Goal: Information Seeking & Learning: Learn about a topic

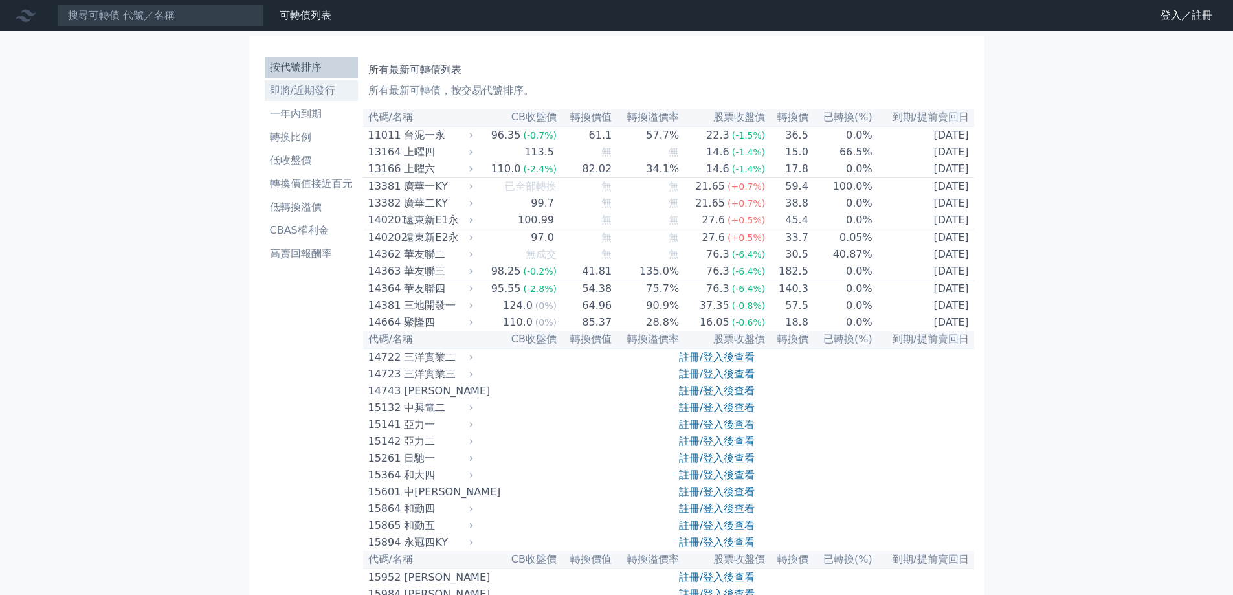
click at [289, 87] on li "即將/近期發行" at bounding box center [311, 91] width 93 height 16
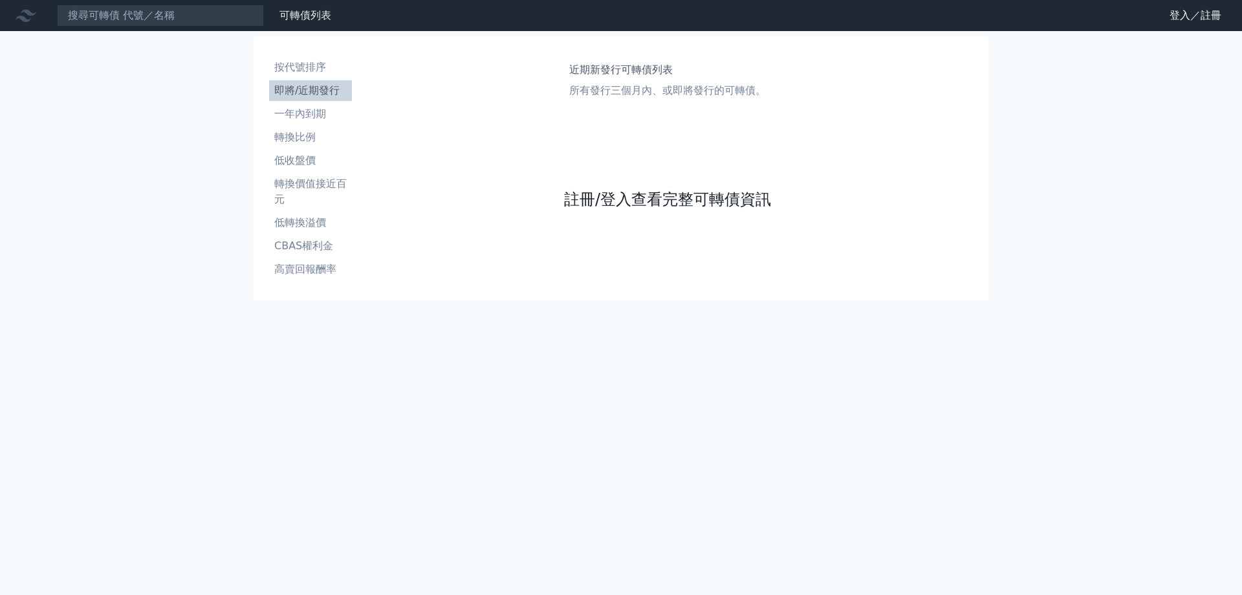
click at [657, 201] on link "註冊/登入查看完整可轉債資訊" at bounding box center [667, 199] width 207 height 21
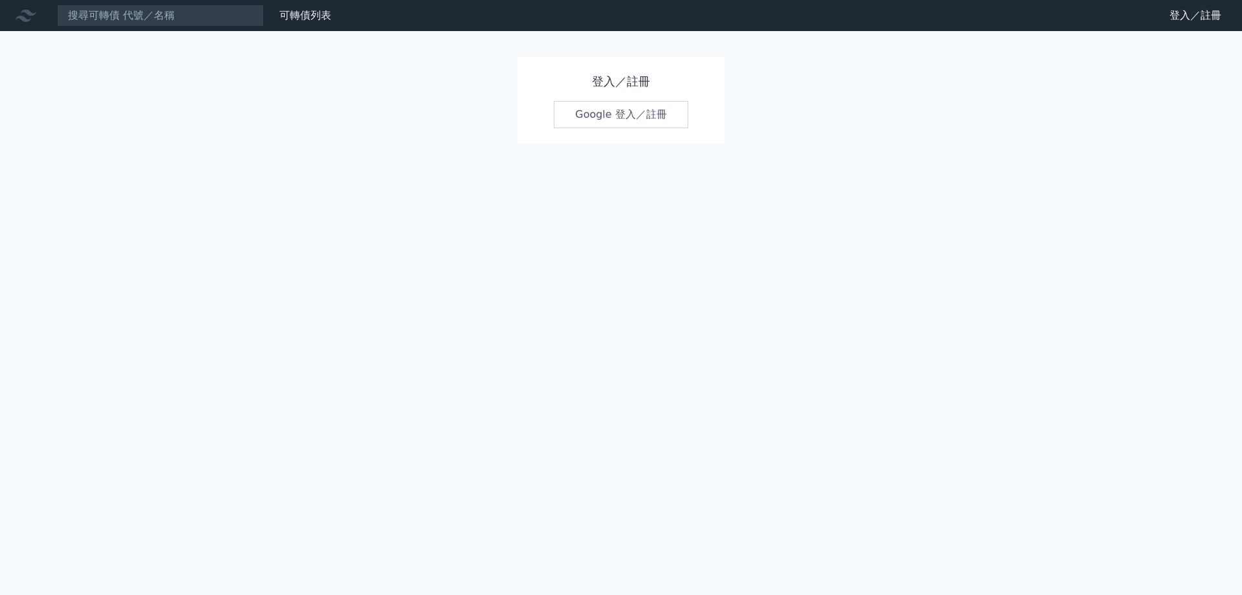
click at [654, 112] on link "Google 登入／註冊" at bounding box center [621, 114] width 135 height 27
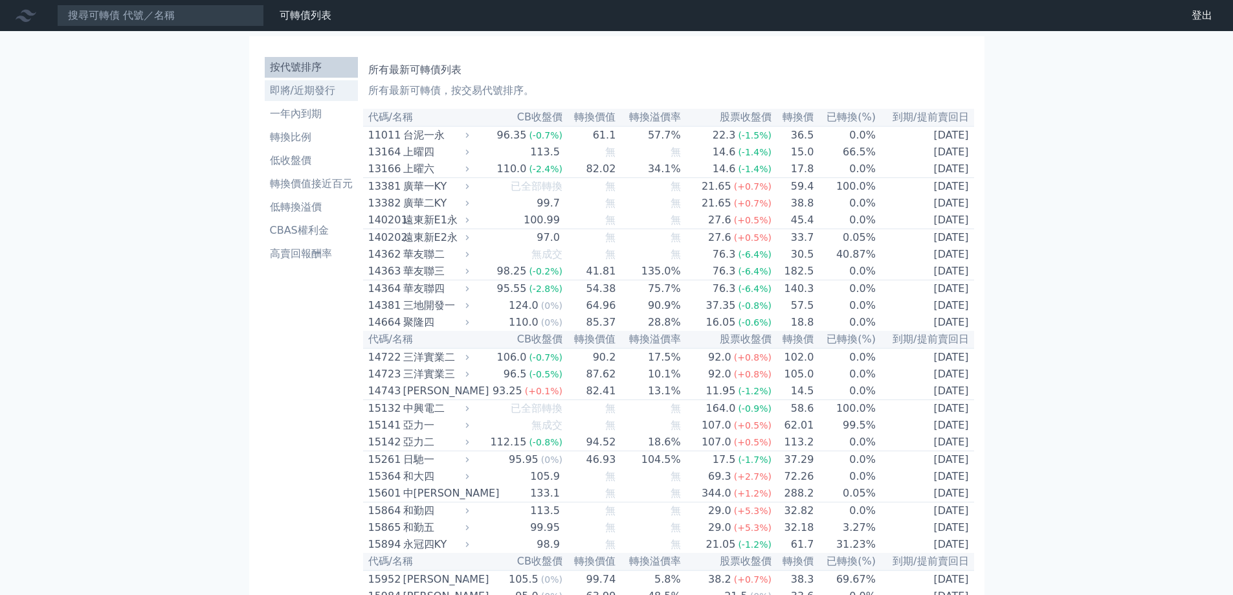
click at [307, 91] on li "即將/近期發行" at bounding box center [311, 91] width 93 height 16
click at [307, 87] on li "即將/近期發行" at bounding box center [311, 91] width 93 height 16
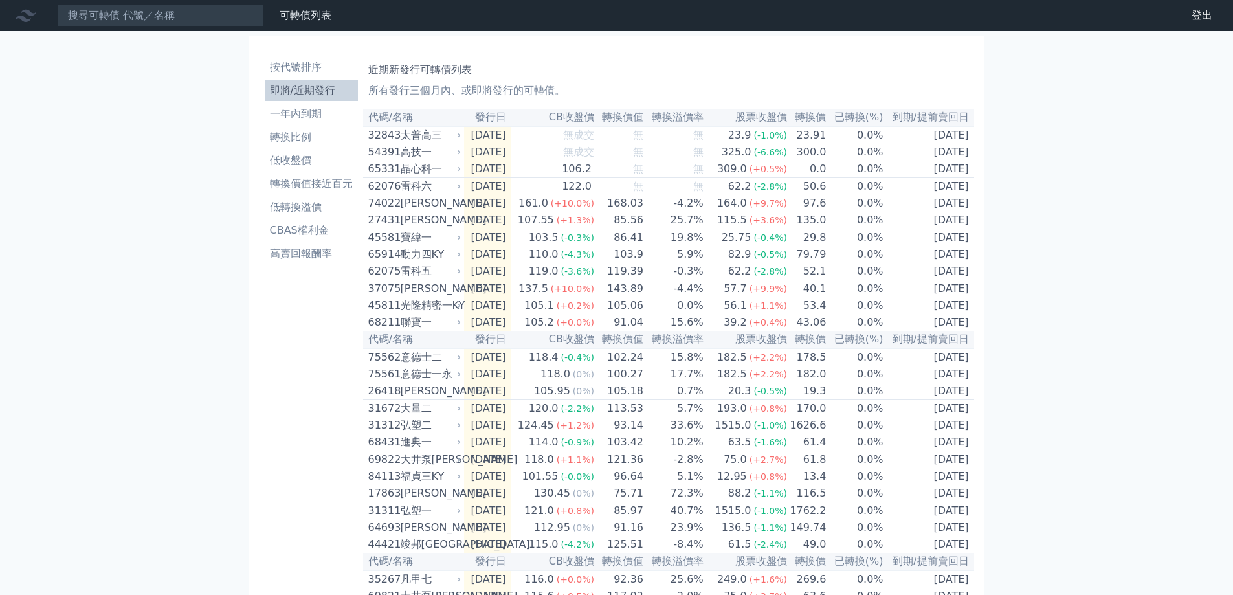
drag, startPoint x: 1067, startPoint y: 212, endPoint x: 1074, endPoint y: 209, distance: 7.0
click at [1071, 210] on div "可轉債列表 財務數據 可轉債列表 財務數據 登出 登出 按代號排序 即將/近期發行 一年內到期 轉換比例 低收盤價 轉換價值接近百元 低轉換溢價" at bounding box center [616, 457] width 1233 height 915
click at [1067, 204] on div "可轉債列表 財務數據 可轉債列表 財務數據 登出 登出 按代號排序 即將/近期發行 一年內到期 轉換比例 低收盤價 轉換價值接近百元 低轉換溢價" at bounding box center [616, 457] width 1233 height 915
click at [439, 208] on div "[PERSON_NAME]" at bounding box center [430, 203] width 58 height 16
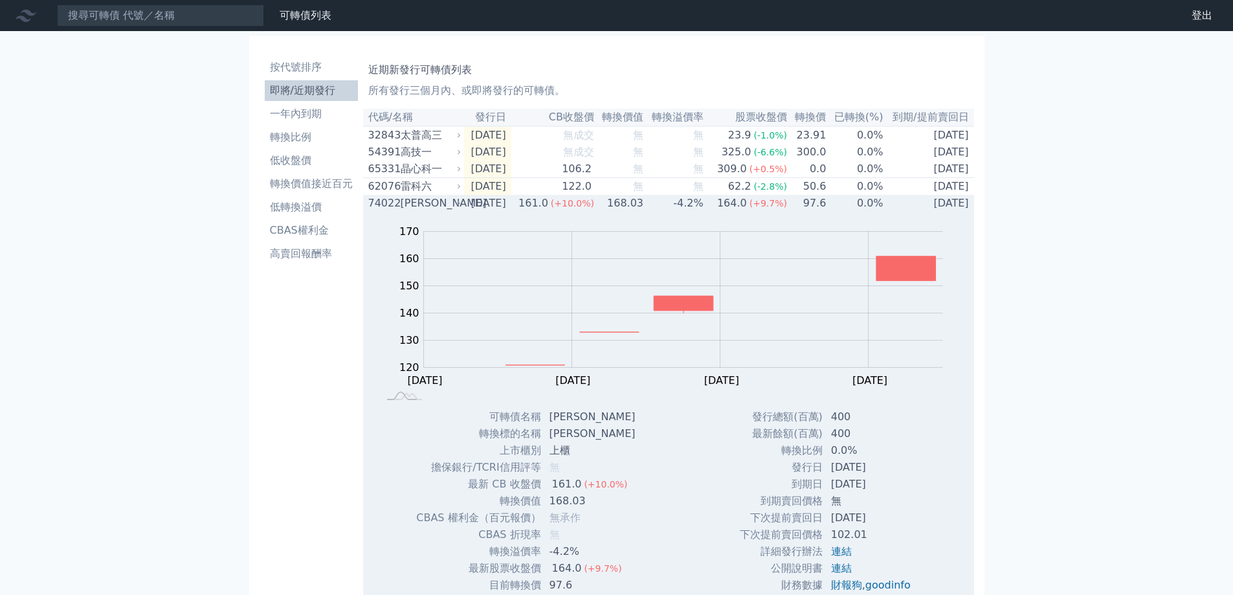
click at [511, 212] on td "[DATE]" at bounding box center [487, 203] width 47 height 17
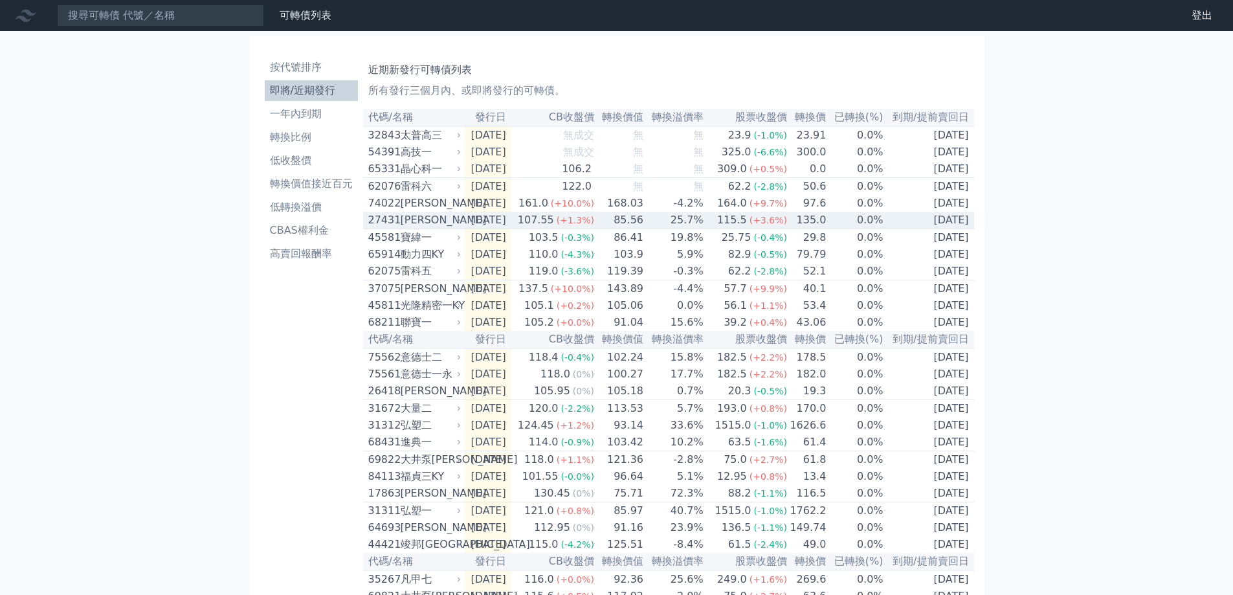
click at [493, 229] on td "[DATE]" at bounding box center [487, 220] width 47 height 17
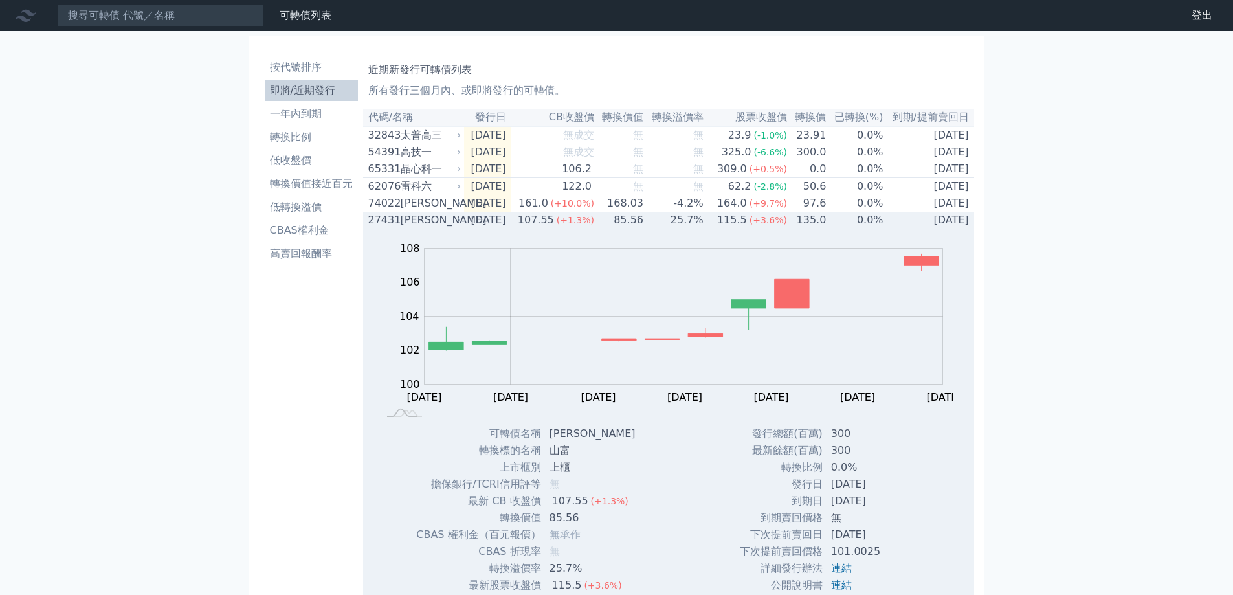
click at [414, 228] on div "[PERSON_NAME]" at bounding box center [430, 220] width 58 height 16
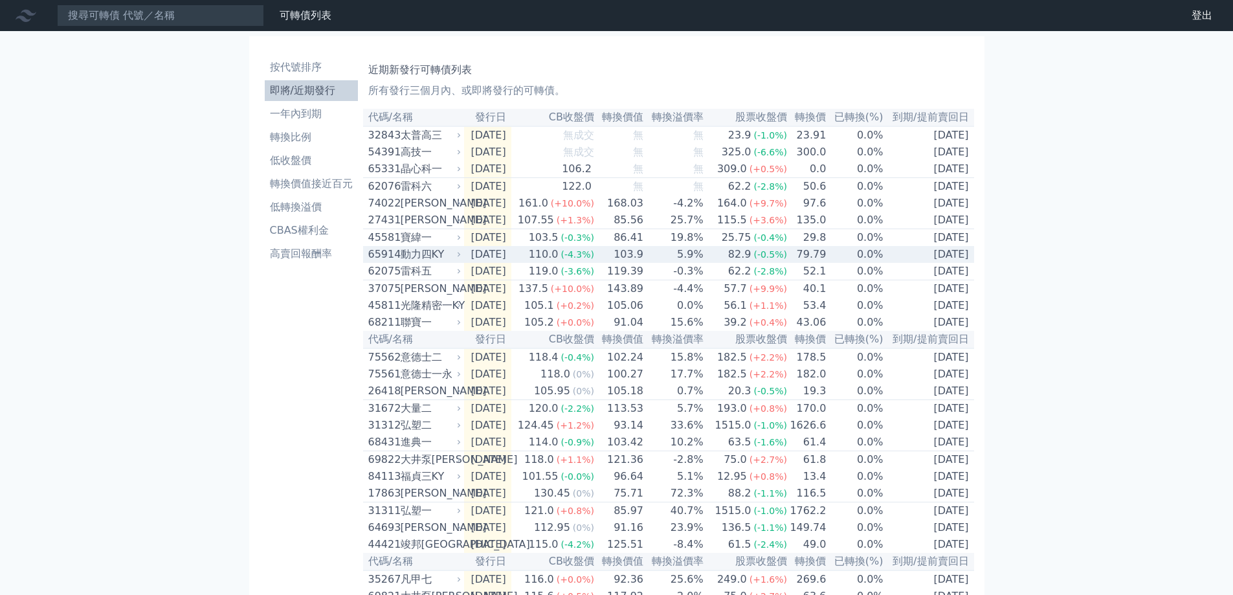
click at [430, 245] on div "寶緯一" at bounding box center [430, 238] width 58 height 16
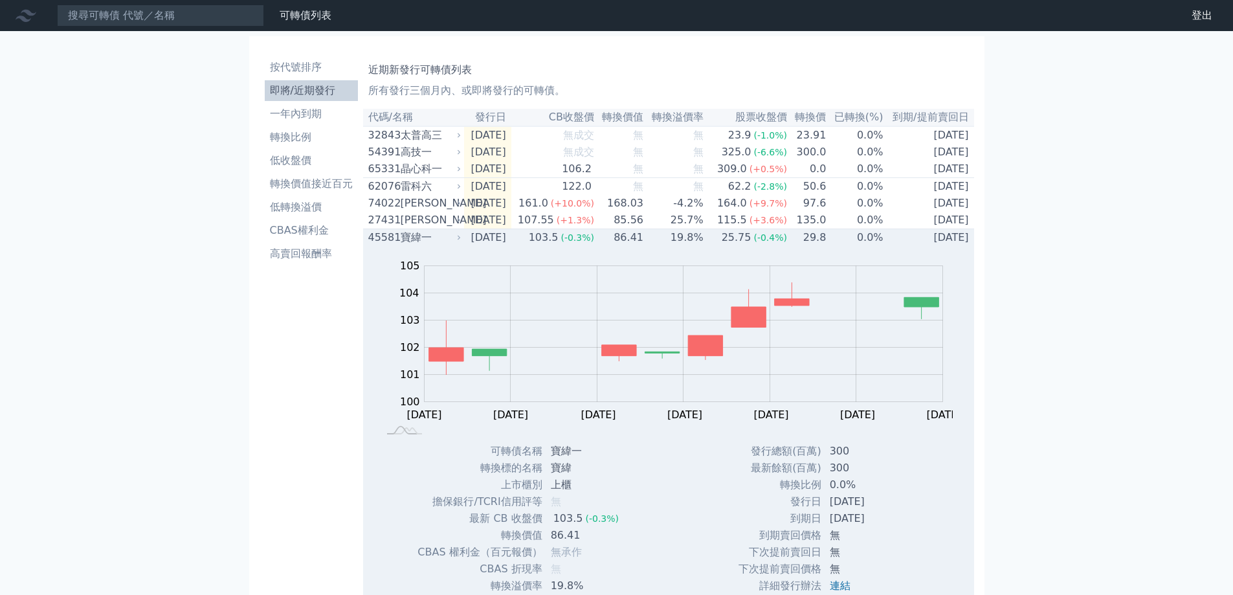
click at [438, 245] on div "寶緯一" at bounding box center [430, 238] width 58 height 16
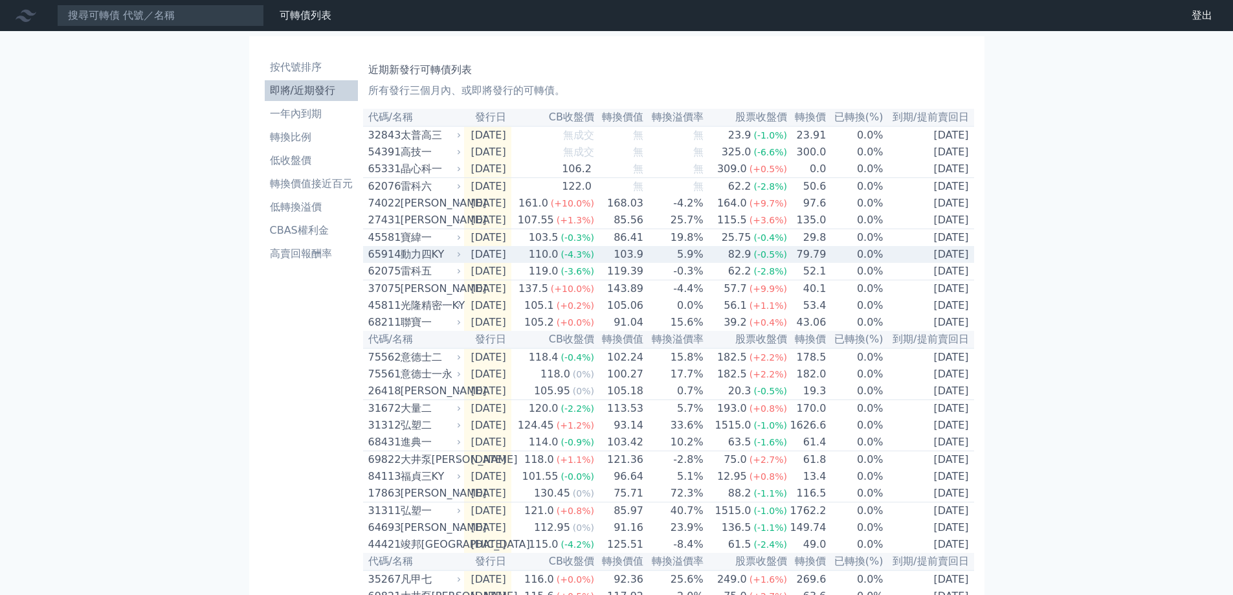
click at [435, 262] on div "動力四KY" at bounding box center [430, 255] width 58 height 16
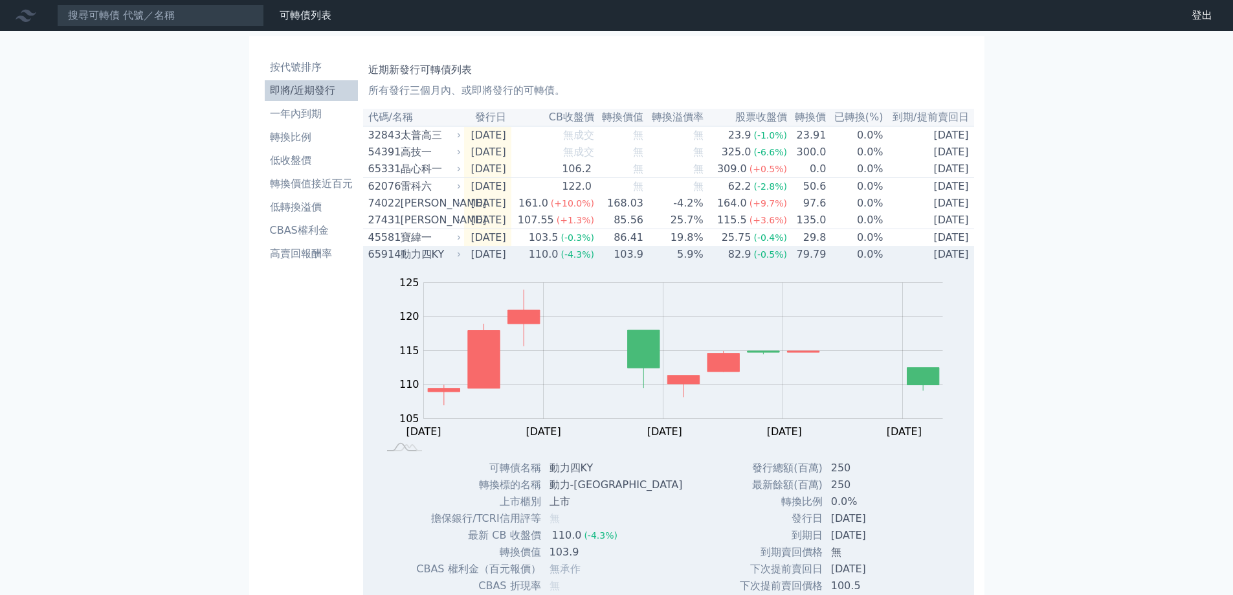
click at [811, 263] on td "79.79" at bounding box center [807, 254] width 39 height 17
